Goal: Obtain resource: Download file/media

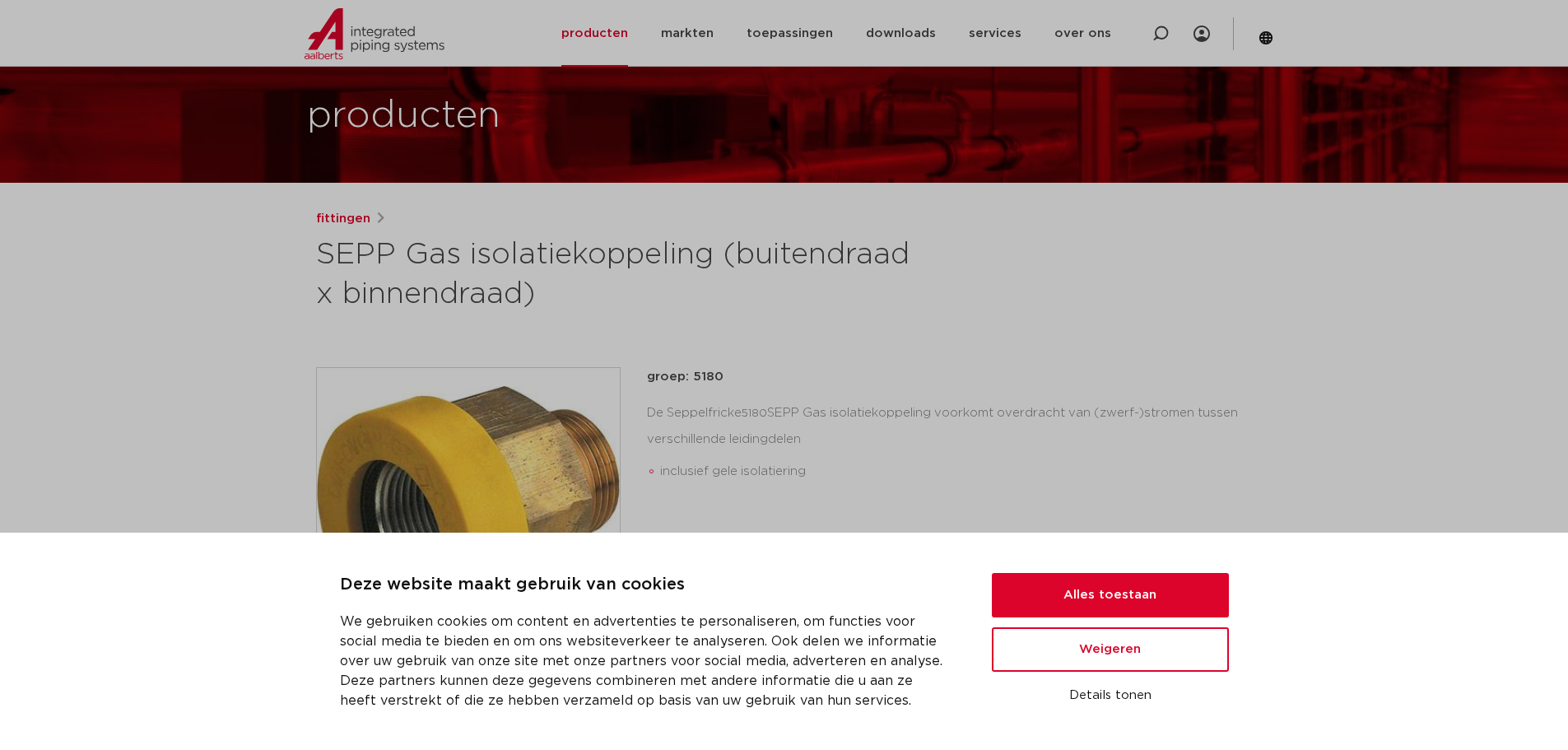
scroll to position [82, 0]
click at [1106, 594] on button "Alles toestaan" at bounding box center [1110, 595] width 237 height 44
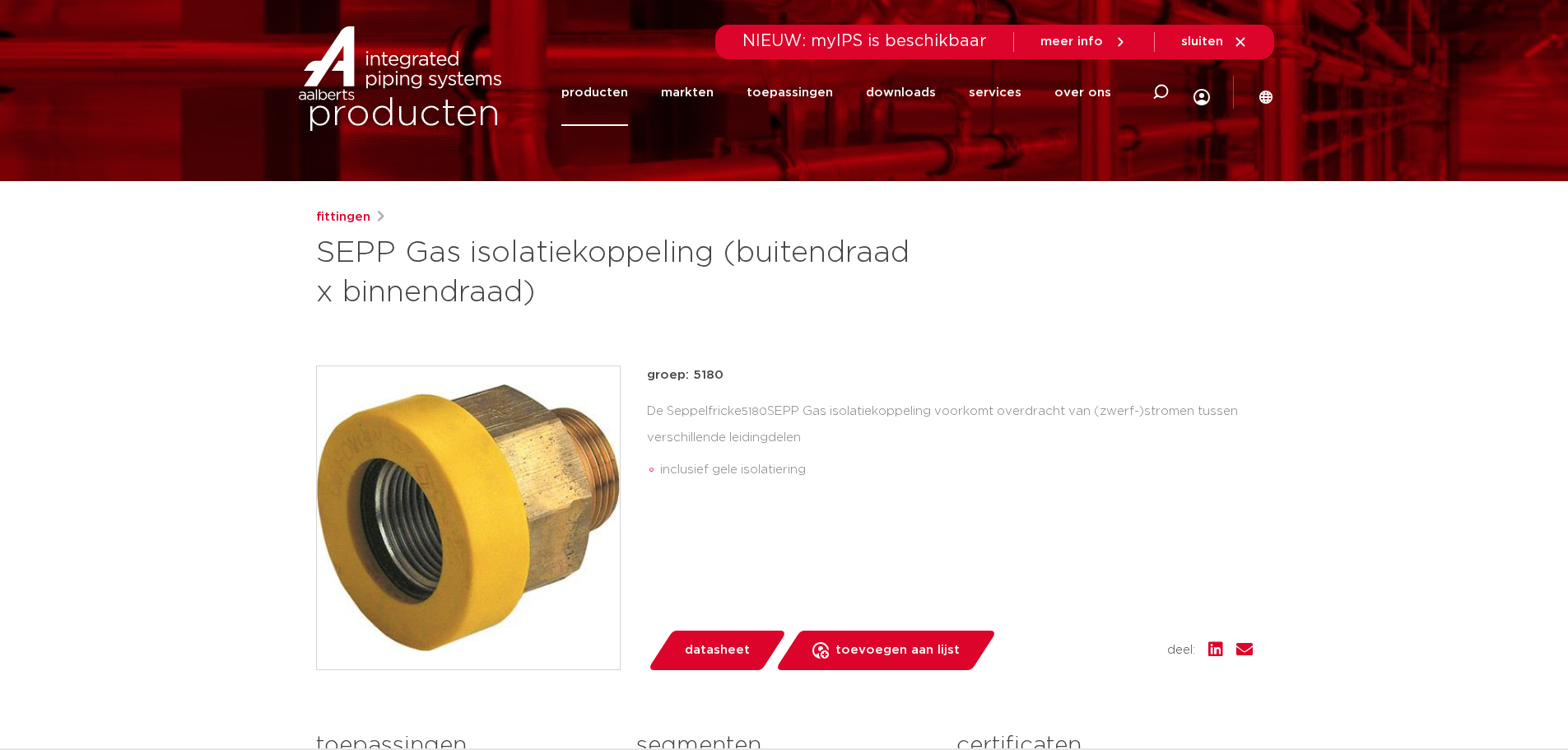
scroll to position [0, 0]
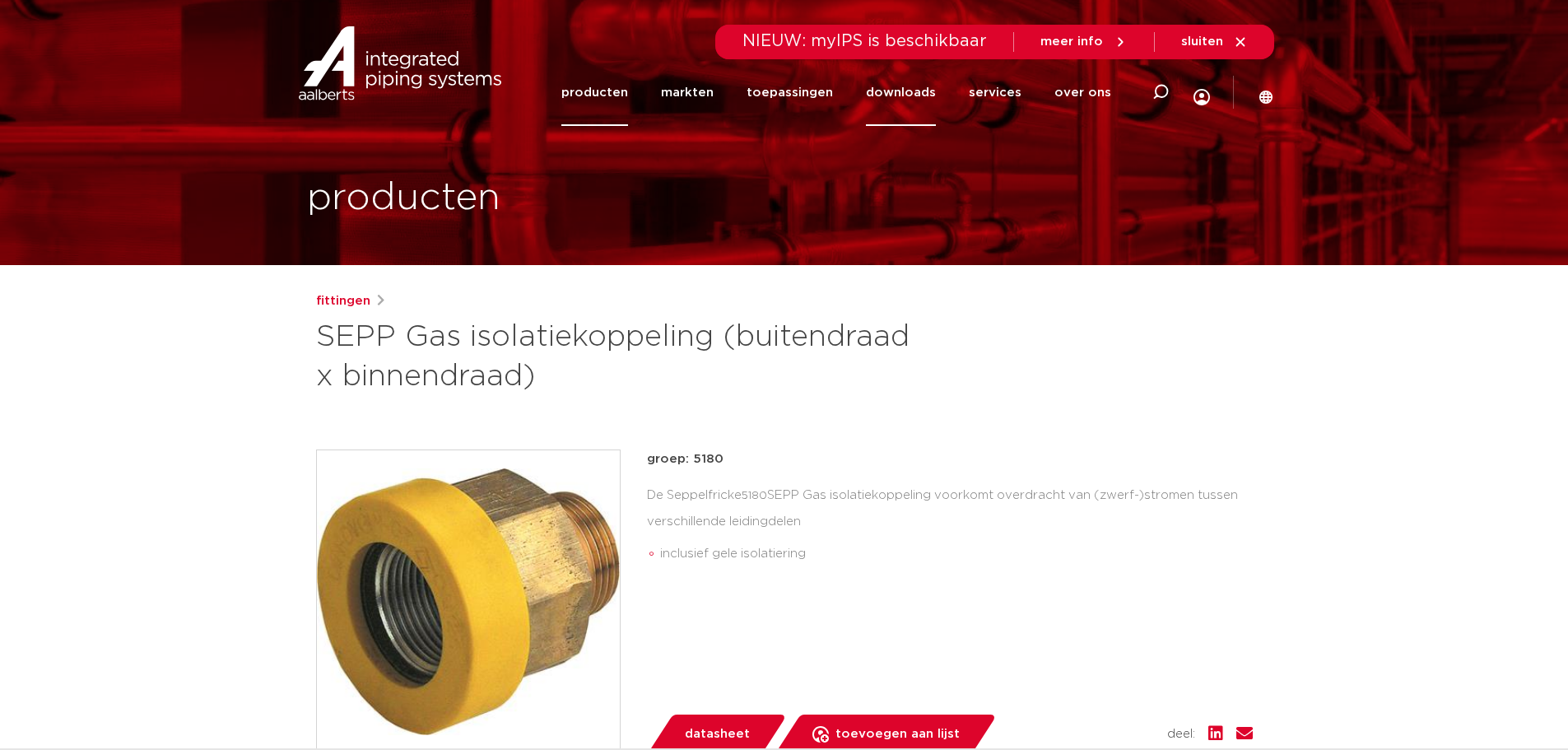
click at [899, 92] on link "downloads" at bounding box center [901, 93] width 70 height 66
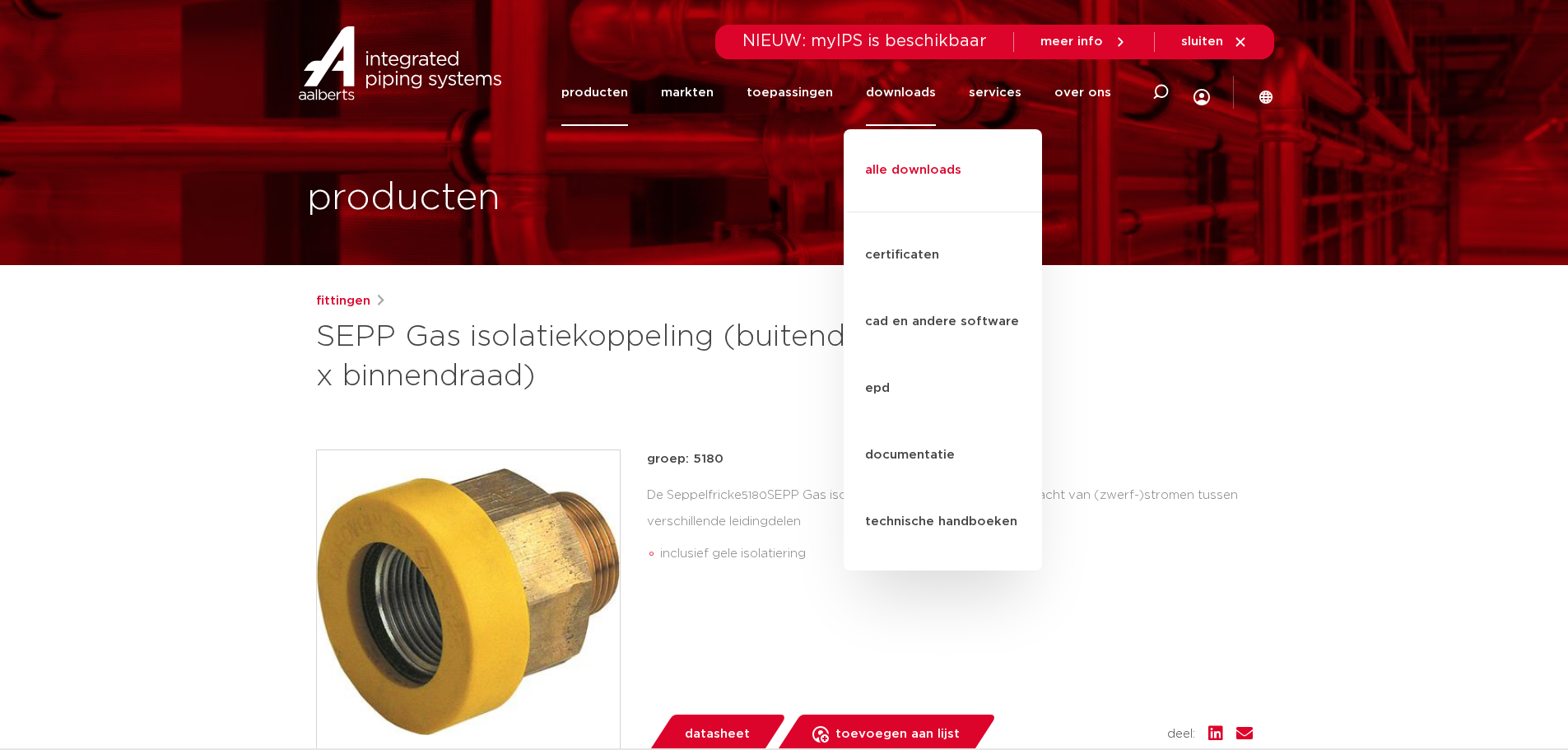
click at [898, 156] on link "alle downloads" at bounding box center [942, 179] width 198 height 66
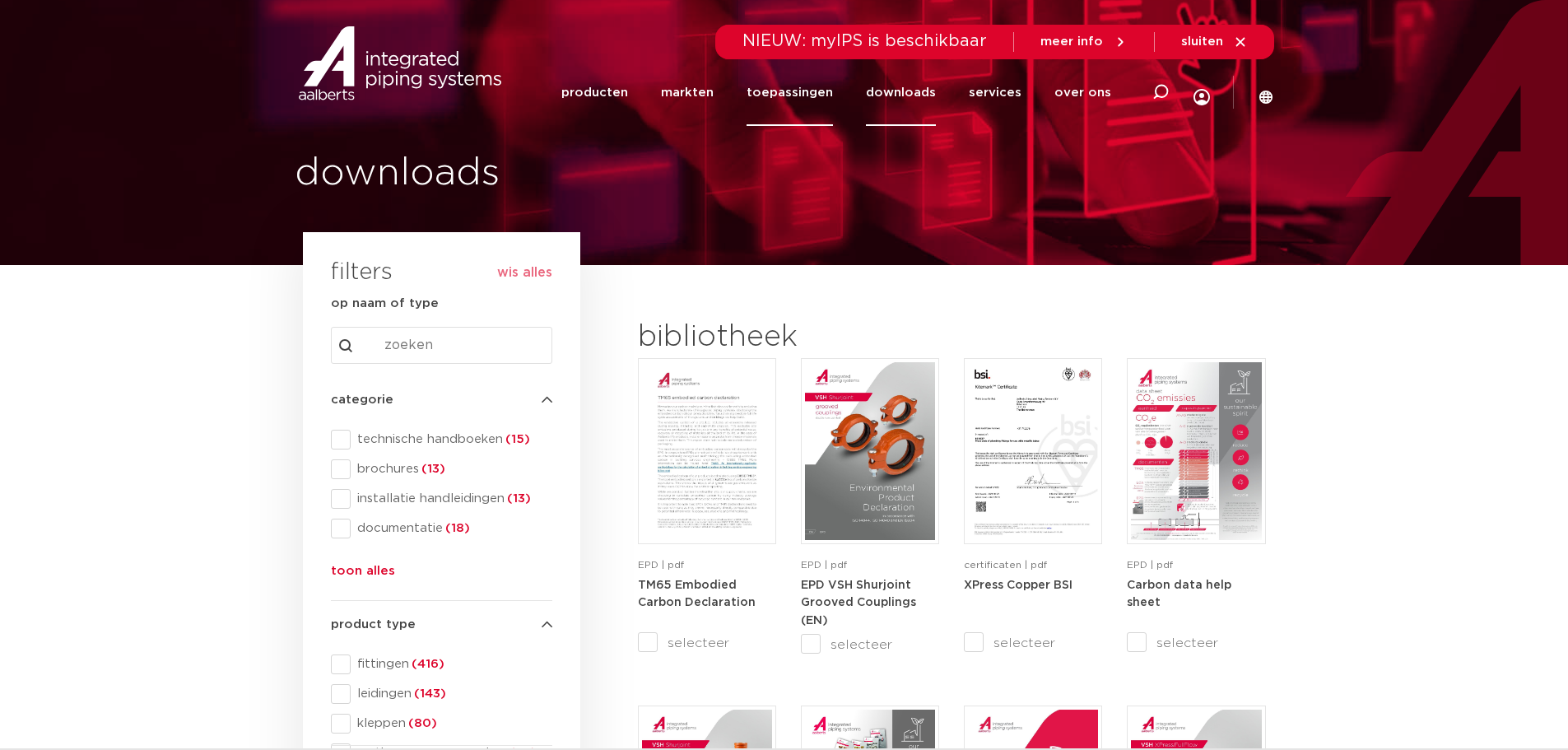
click at [793, 94] on link "toepassingen" at bounding box center [790, 93] width 87 height 66
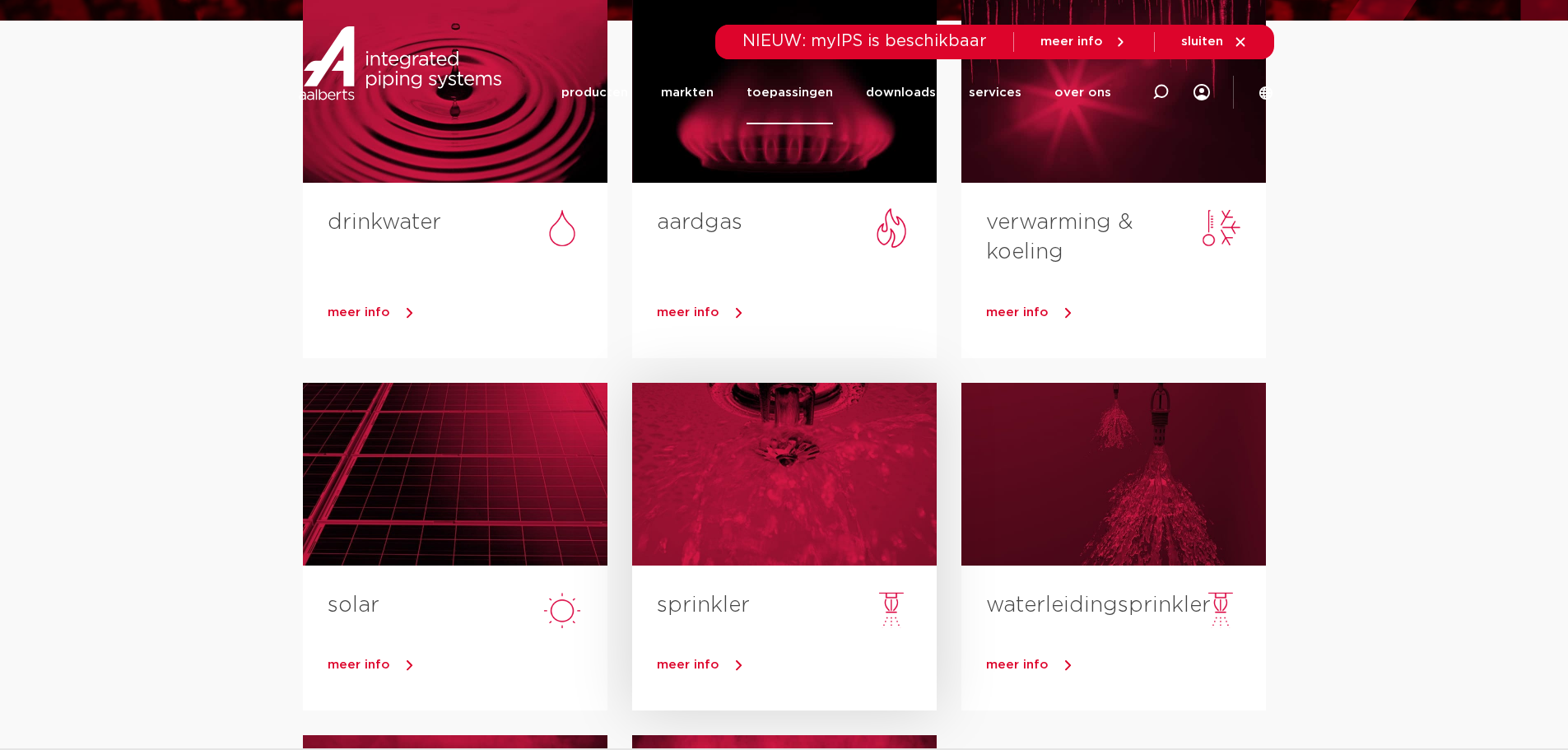
scroll to position [247, 0]
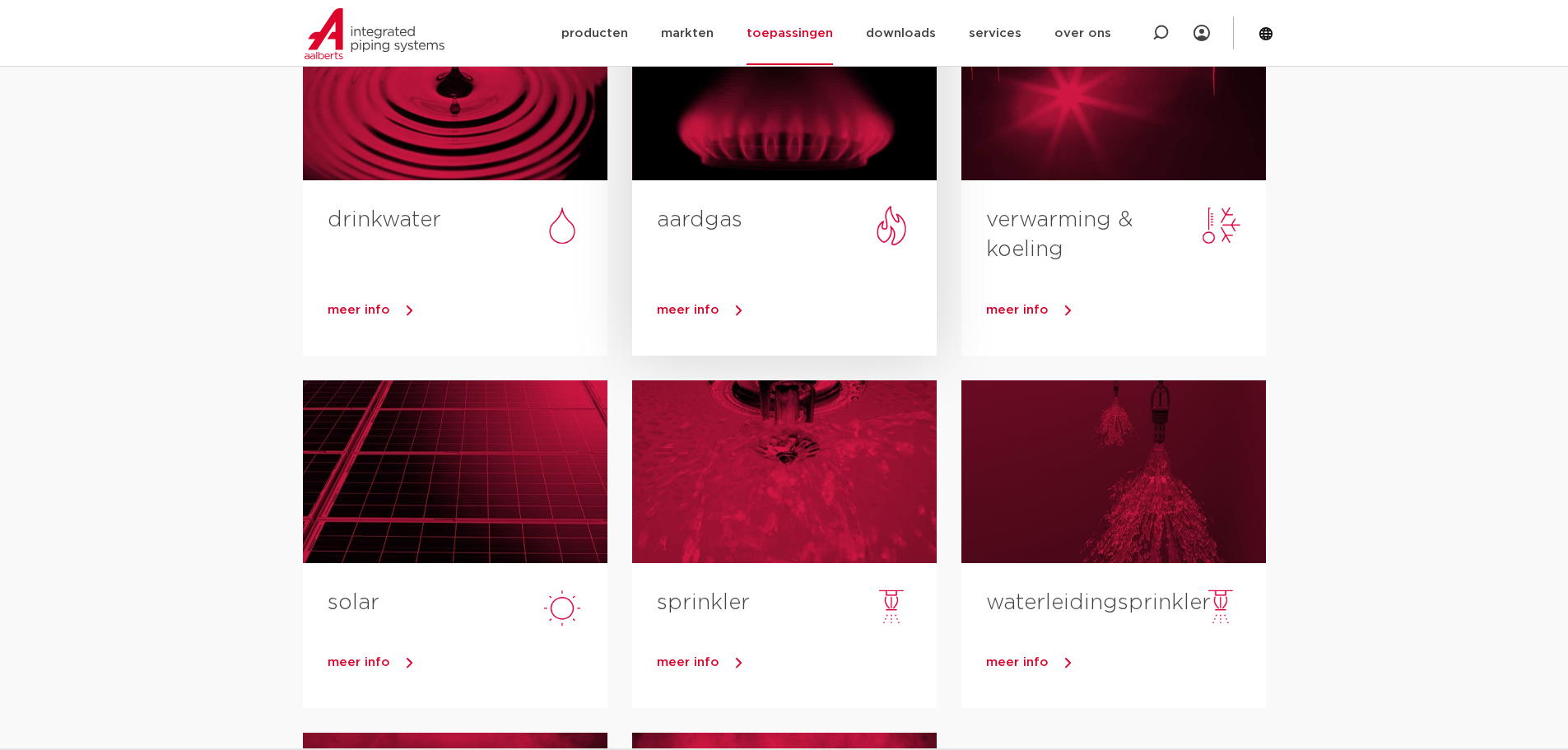
click at [693, 311] on span "meer info" at bounding box center [688, 310] width 63 height 13
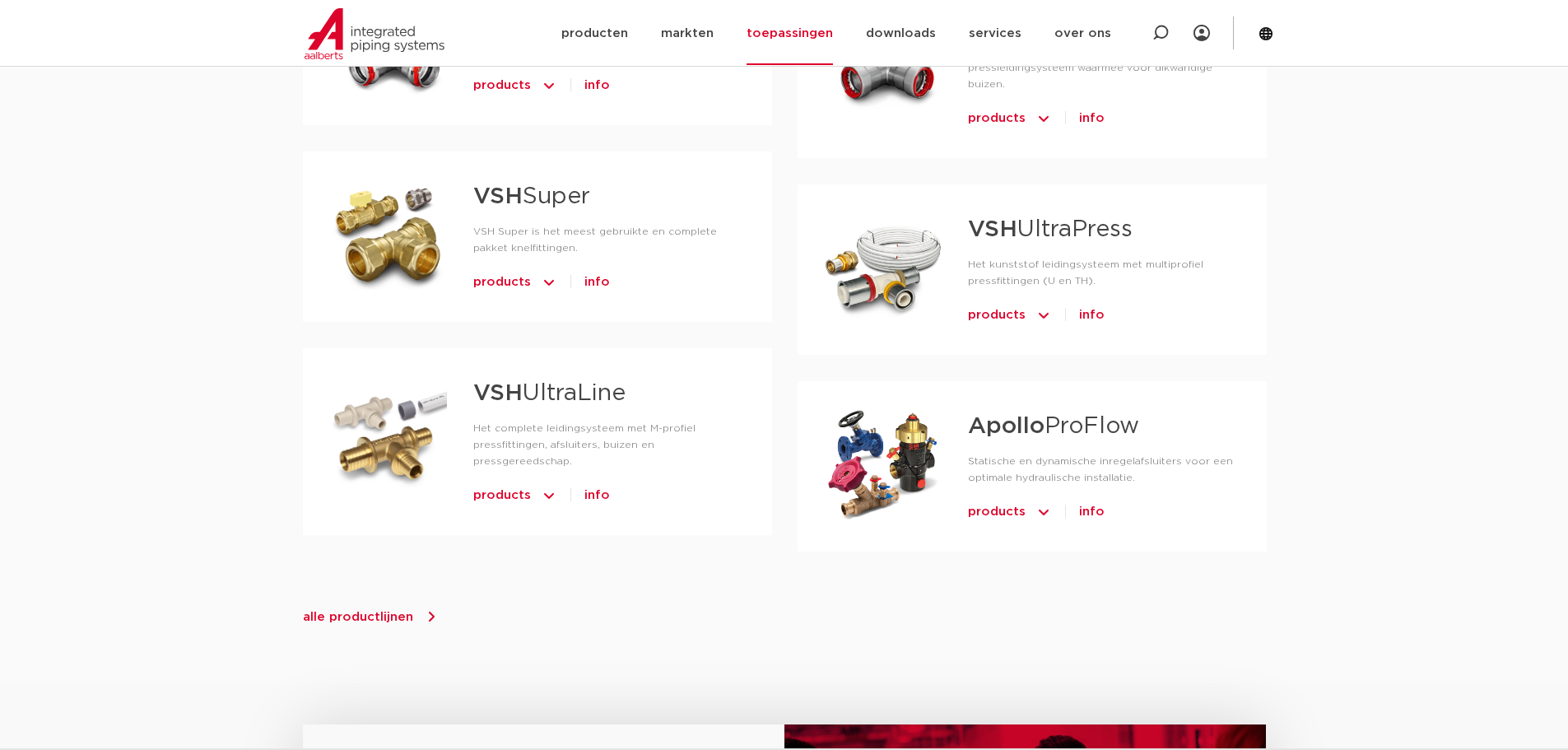
scroll to position [1235, 0]
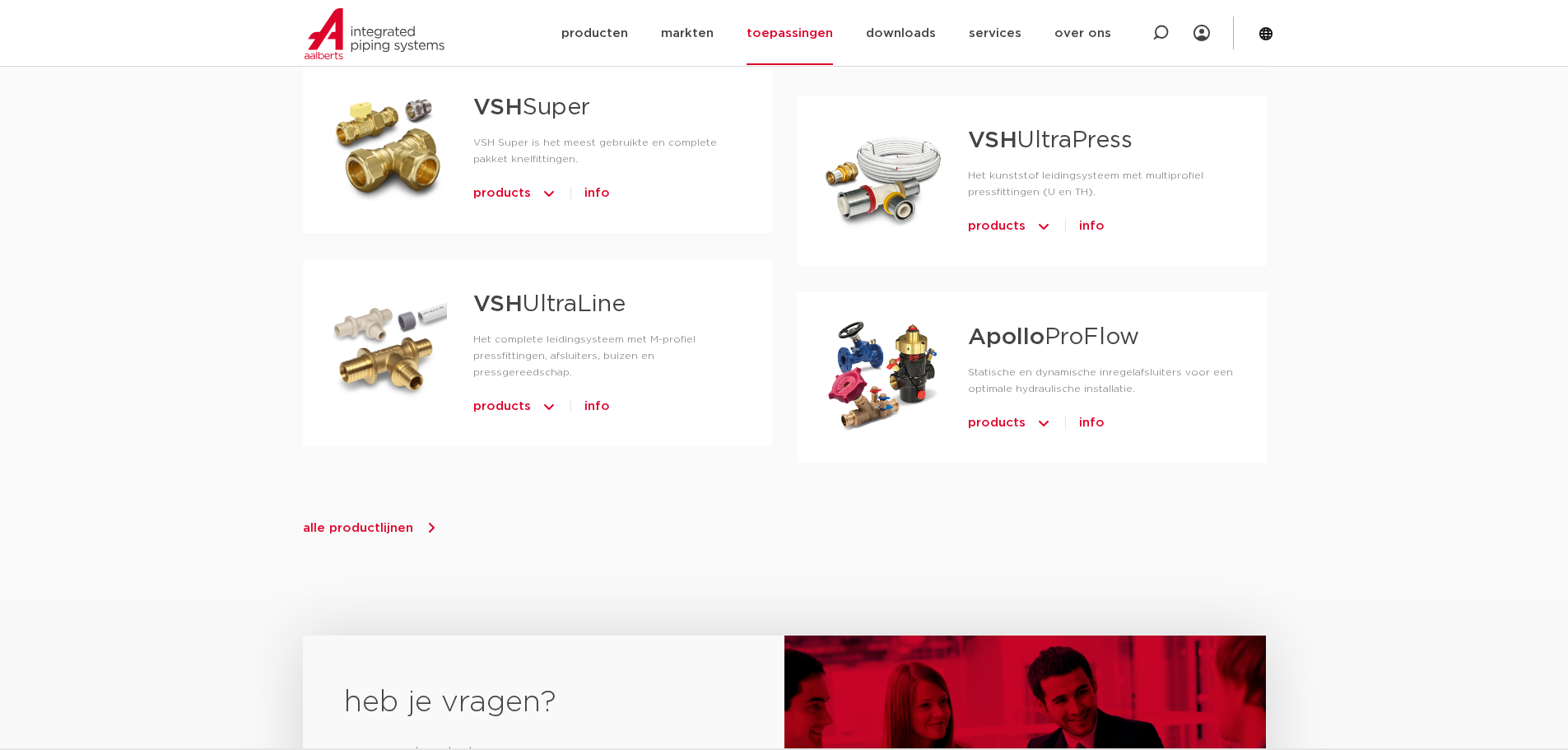
click at [423, 520] on icon at bounding box center [431, 527] width 16 height 16
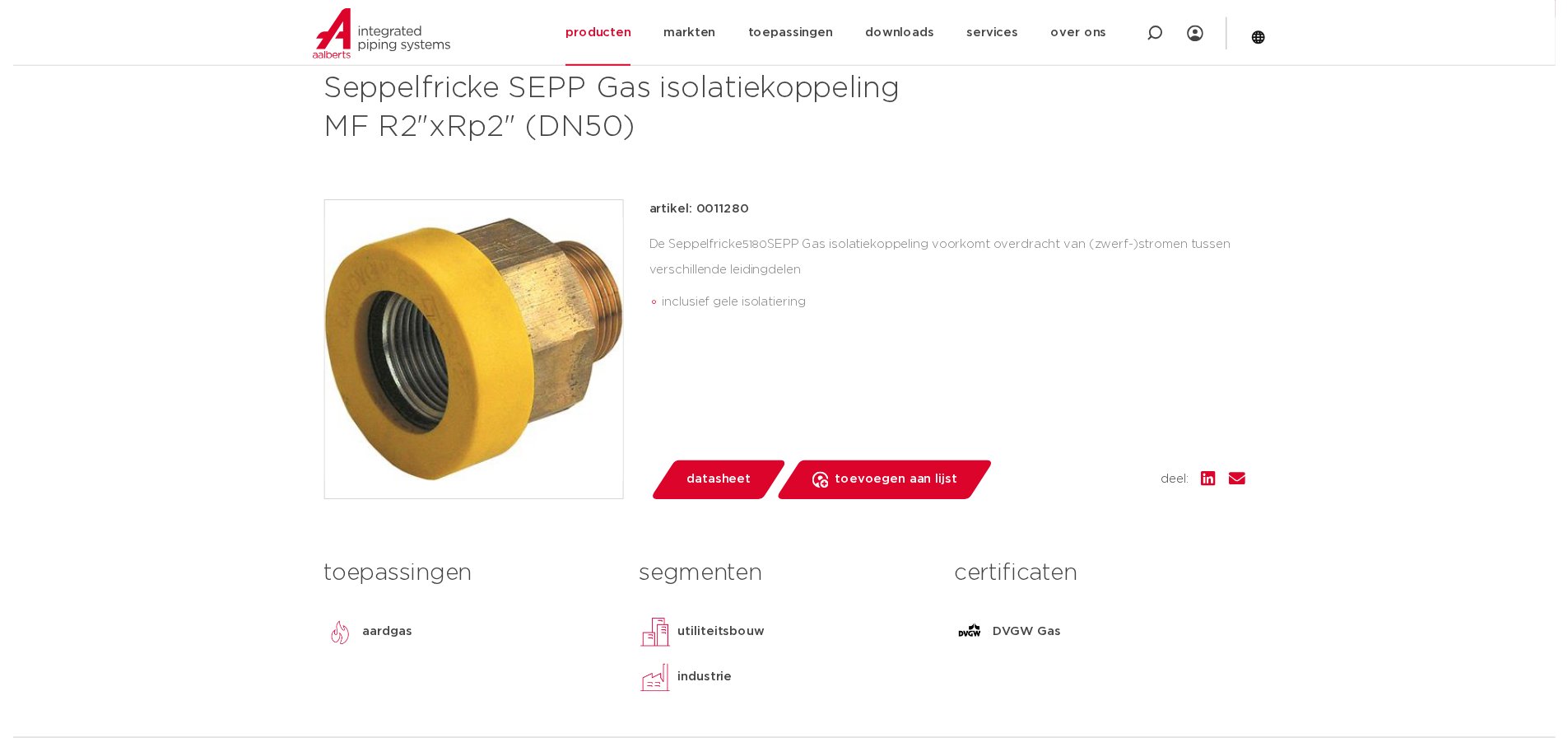
scroll to position [329, 0]
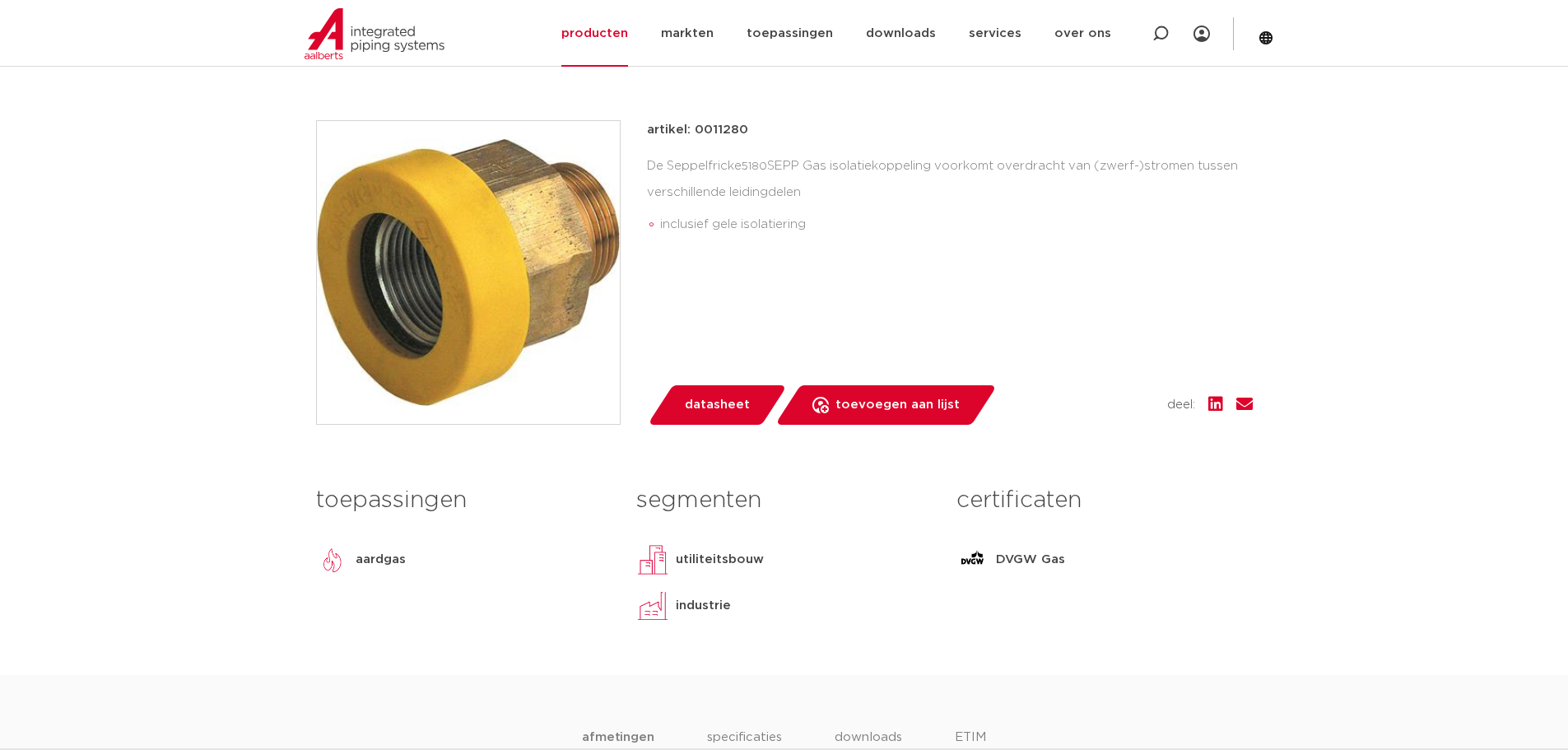
click at [710, 401] on span "datasheet" at bounding box center [717, 405] width 65 height 26
